Goal: Task Accomplishment & Management: Manage account settings

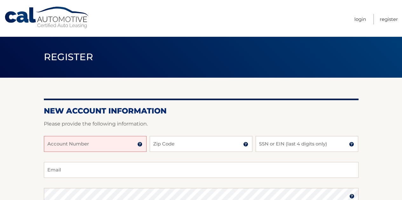
click at [140, 144] on img at bounding box center [139, 144] width 5 height 5
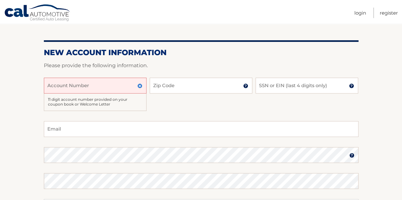
scroll to position [59, 0]
click at [388, 11] on link "Register" at bounding box center [389, 13] width 18 height 10
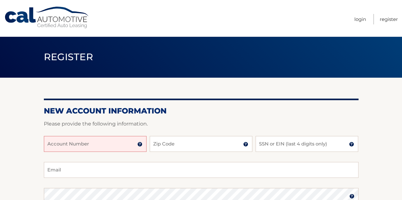
click at [375, 130] on section "New Account Information Please provide the following information. Account Numbe…" at bounding box center [201, 202] width 402 height 248
click at [77, 148] on input "Account Number" at bounding box center [95, 144] width 103 height 16
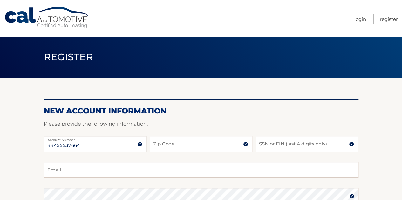
type input "44455537664"
type input "2"
type input "33176"
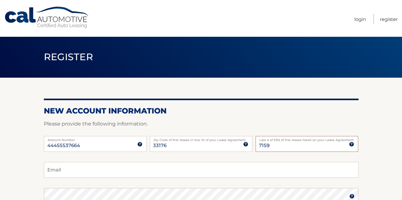
type input "7159"
type input "JAGARUZ79@GMAIL.COM"
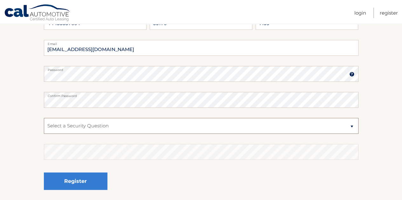
scroll to position [125, 0]
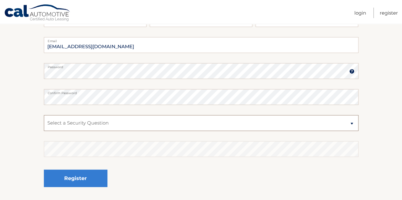
click at [73, 123] on select "Select a Security Question What was the name of your elementary school? What is…" at bounding box center [201, 123] width 315 height 16
select select "1"
click at [44, 115] on select "Select a Security Question What was the name of your elementary school? What is…" at bounding box center [201, 123] width 315 height 16
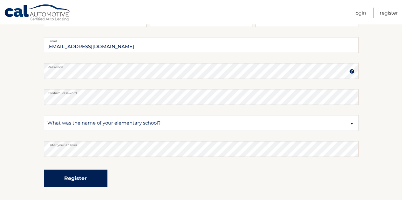
click at [72, 182] on button "Register" at bounding box center [76, 178] width 64 height 17
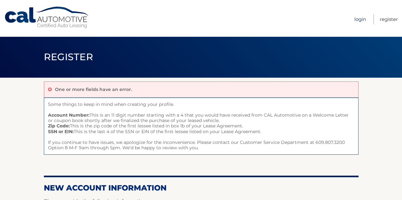
click at [362, 17] on link "Login" at bounding box center [360, 19] width 12 height 10
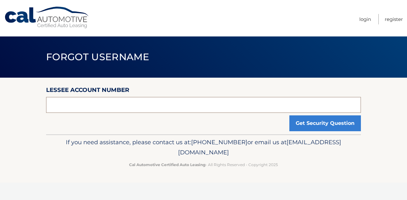
click at [129, 106] on input "text" at bounding box center [203, 105] width 315 height 16
type input "44455537664"
click at [289, 116] on button "Get Security Question" at bounding box center [324, 124] width 71 height 16
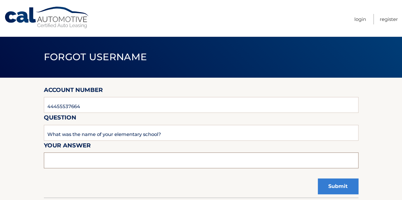
click at [117, 159] on input "text" at bounding box center [201, 161] width 315 height 16
type input "STIRRUP"
click at [340, 187] on button "Submit" at bounding box center [338, 187] width 41 height 16
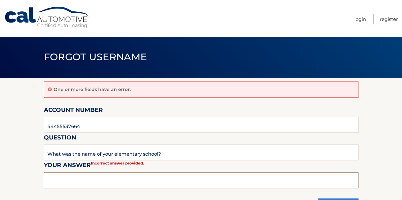
click at [95, 177] on input "text" at bounding box center [201, 181] width 315 height 16
type input "S"
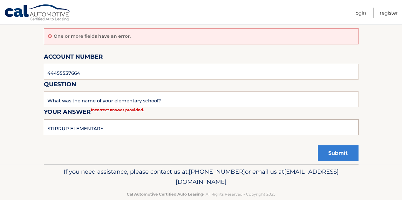
scroll to position [65, 0]
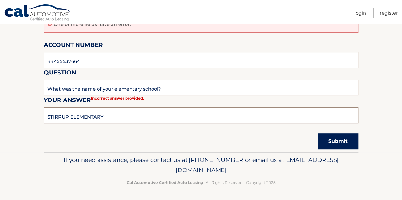
type input "STIRRUP ELEMENTARY"
click at [342, 143] on button "Submit" at bounding box center [338, 142] width 41 height 16
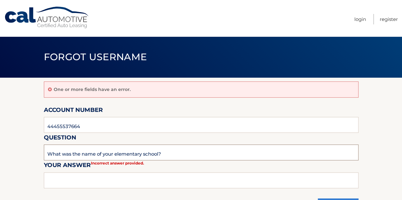
click at [98, 150] on input "What was the name of your elementary school?" at bounding box center [201, 153] width 315 height 16
click at [78, 181] on input "text" at bounding box center [201, 181] width 315 height 16
type input "STIRUP"
click at [362, 19] on link "Login" at bounding box center [360, 19] width 12 height 10
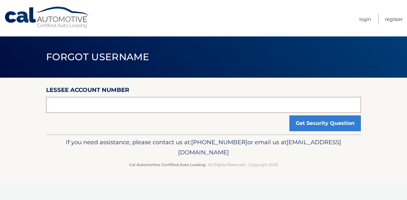
click at [153, 103] on input "text" at bounding box center [203, 105] width 315 height 16
type input "44455537664"
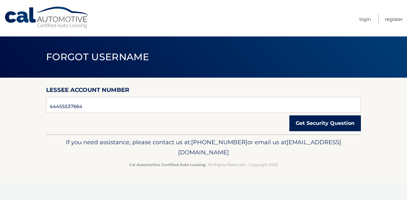
click at [316, 126] on button "Get Security Question" at bounding box center [324, 124] width 71 height 16
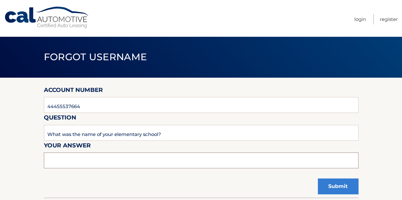
click at [101, 166] on input "text" at bounding box center [201, 161] width 315 height 16
type input "stirrup"
click at [318, 179] on button "Submit" at bounding box center [338, 187] width 41 height 16
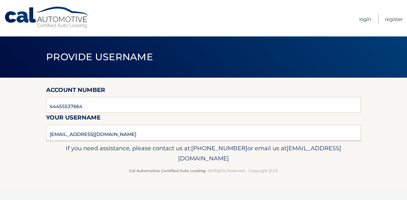
click at [367, 19] on link "Login" at bounding box center [365, 19] width 12 height 10
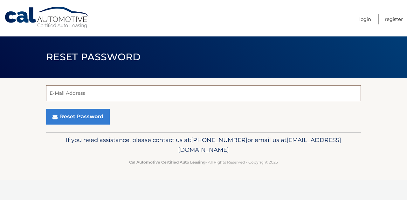
click at [74, 89] on input "E-Mail Address" at bounding box center [203, 93] width 315 height 16
type input "[EMAIL_ADDRESS][DOMAIN_NAME]"
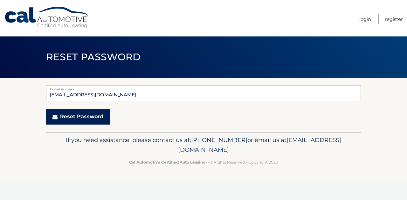
click at [72, 119] on button "Reset Password" at bounding box center [78, 117] width 64 height 16
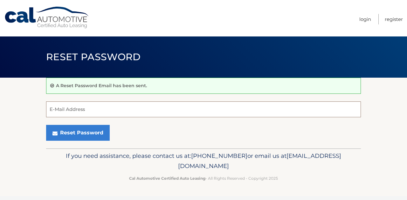
click at [76, 103] on input "E-Mail Address" at bounding box center [203, 110] width 315 height 16
type input "JAGARUZ79@GMAIL.COM"
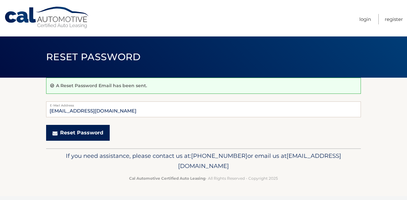
click at [78, 138] on button "Reset Password" at bounding box center [78, 133] width 64 height 16
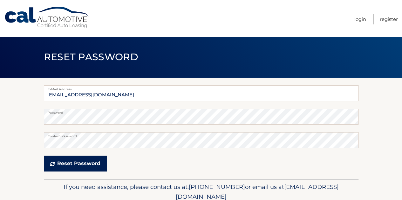
click at [80, 166] on button "Reset Password" at bounding box center [75, 164] width 63 height 16
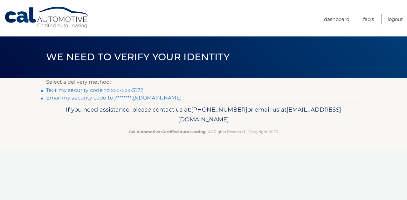
click at [129, 89] on link "Text my security code to xxx-xxx-3172" at bounding box center [94, 90] width 97 height 6
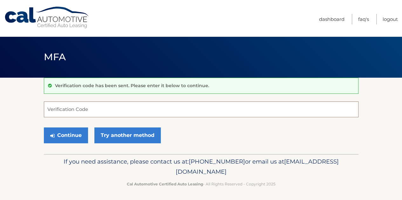
click at [112, 105] on input "Verification Code" at bounding box center [201, 110] width 315 height 16
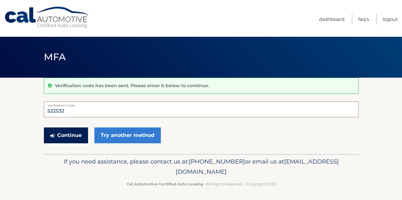
type input "522532"
click at [76, 136] on button "Continue" at bounding box center [66, 136] width 44 height 16
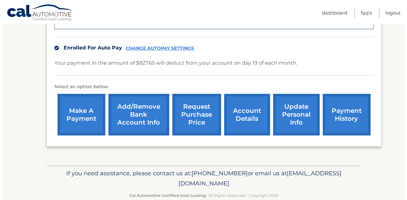
scroll to position [199, 0]
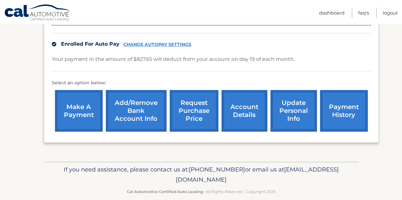
click at [198, 93] on link "request purchase price" at bounding box center [194, 111] width 49 height 42
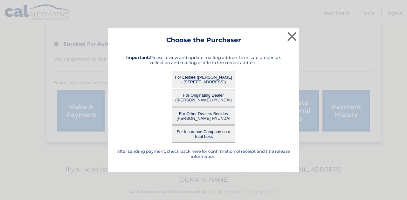
click at [203, 96] on button "For Originating Dealer ([PERSON_NAME] HYUNDAI)" at bounding box center [204, 97] width 64 height 17
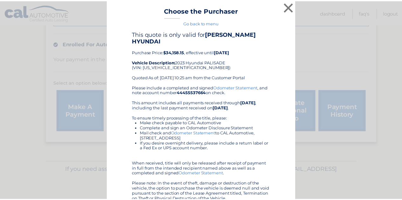
scroll to position [0, 0]
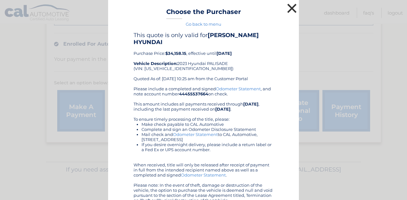
click at [287, 6] on button "×" at bounding box center [291, 8] width 13 height 13
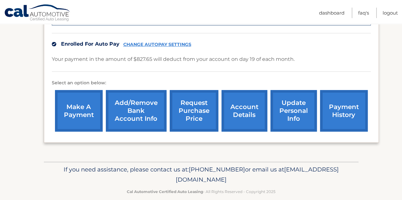
click at [239, 97] on link "account details" at bounding box center [244, 111] width 46 height 42
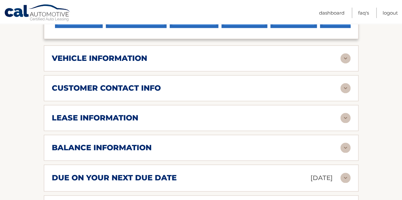
scroll to position [275, 0]
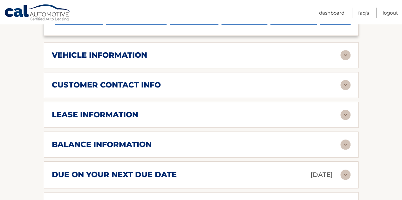
click at [344, 110] on img at bounding box center [345, 115] width 10 height 10
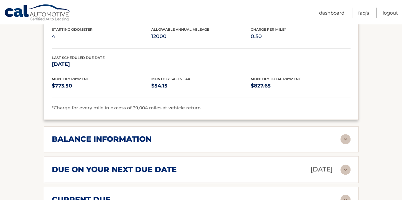
scroll to position [398, 0]
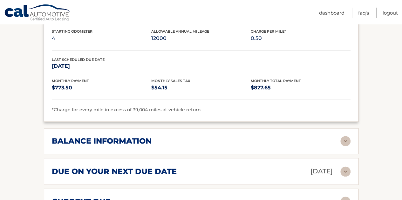
click at [346, 136] on img at bounding box center [345, 141] width 10 height 10
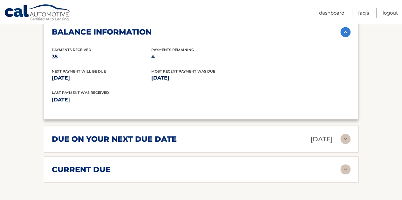
scroll to position [522, 0]
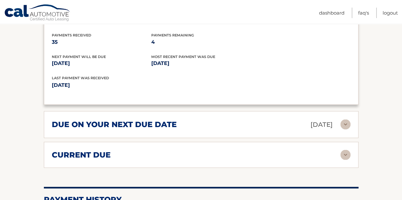
click at [345, 150] on img at bounding box center [345, 155] width 10 height 10
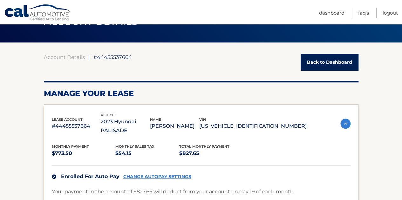
scroll to position [0, 0]
